Goal: Find specific page/section: Find specific page/section

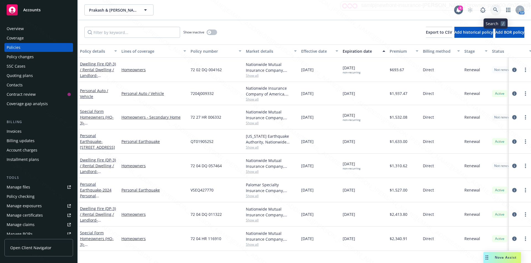
click at [495, 7] on icon at bounding box center [495, 9] width 5 height 5
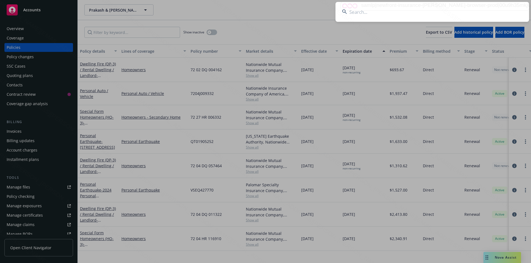
click at [408, 13] on input at bounding box center [431, 12] width 193 height 20
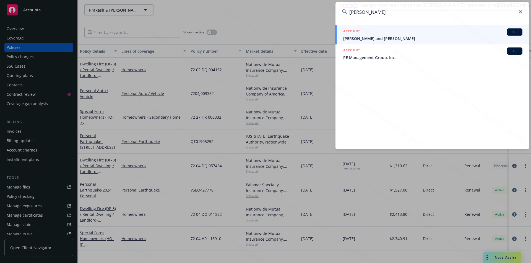
drag, startPoint x: 359, startPoint y: 11, endPoint x: 342, endPoint y: 9, distance: 17.2
click at [342, 9] on div "[PERSON_NAME]" at bounding box center [431, 12] width 193 height 20
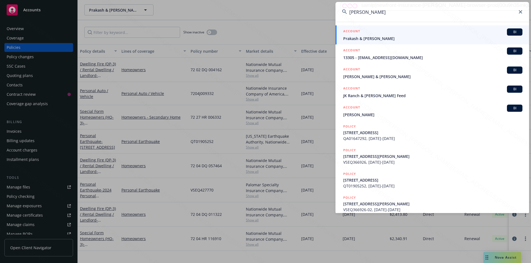
click at [370, 12] on input "[PERSON_NAME]" at bounding box center [431, 12] width 193 height 20
type input "[PERSON_NAME]"
click at [379, 40] on span "Prakash & [PERSON_NAME]" at bounding box center [432, 39] width 179 height 6
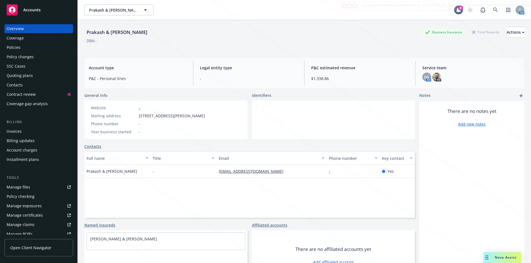
click at [15, 47] on div "Policies" at bounding box center [14, 47] width 14 height 9
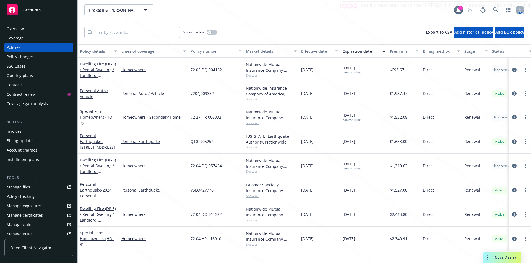
click at [246, 8] on div "Prakash & [PERSON_NAME] Prakash & [PERSON_NAME]" at bounding box center [268, 9] width 369 height 11
